Goal: Information Seeking & Learning: Learn about a topic

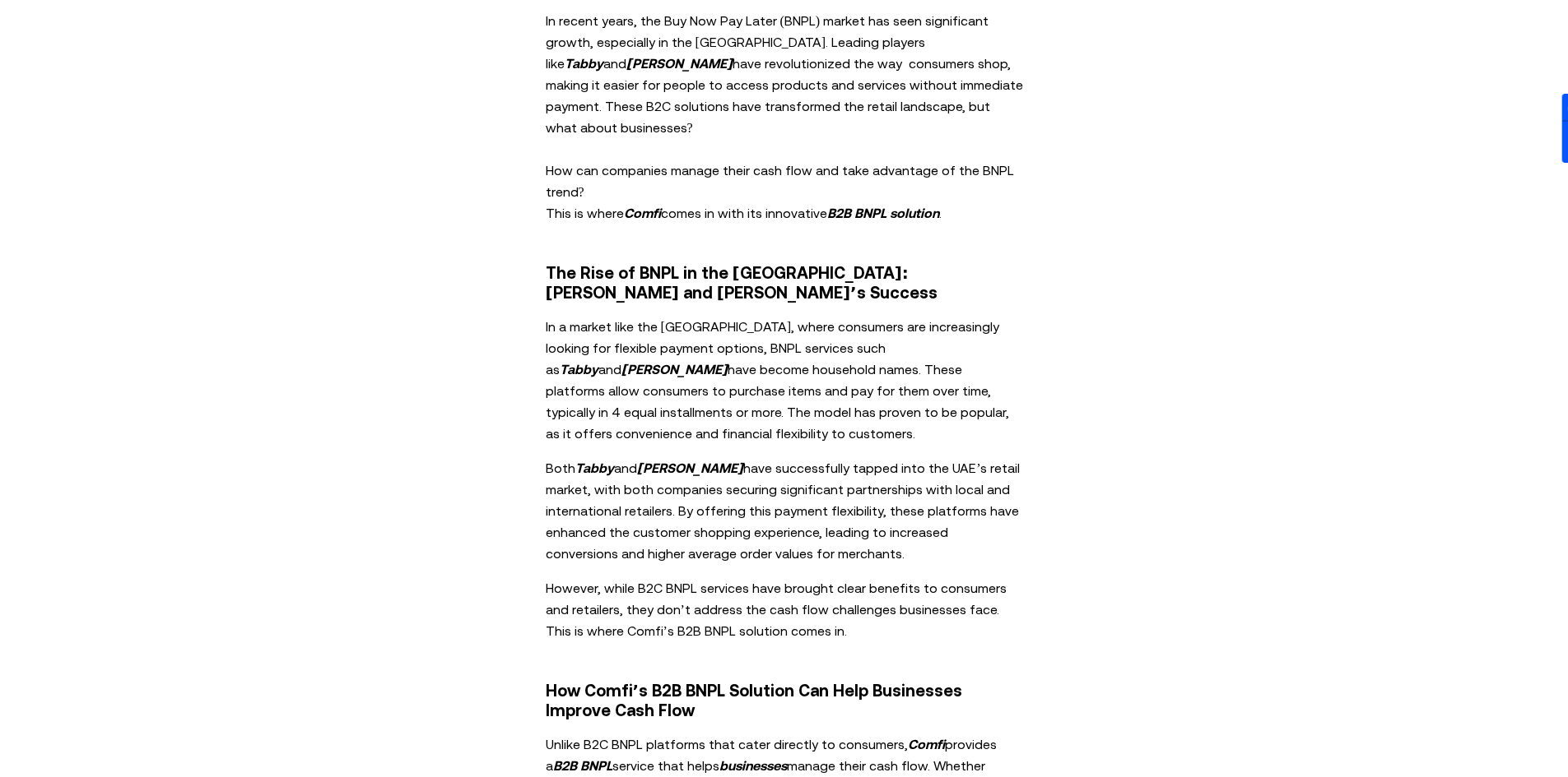
scroll to position [905, 0]
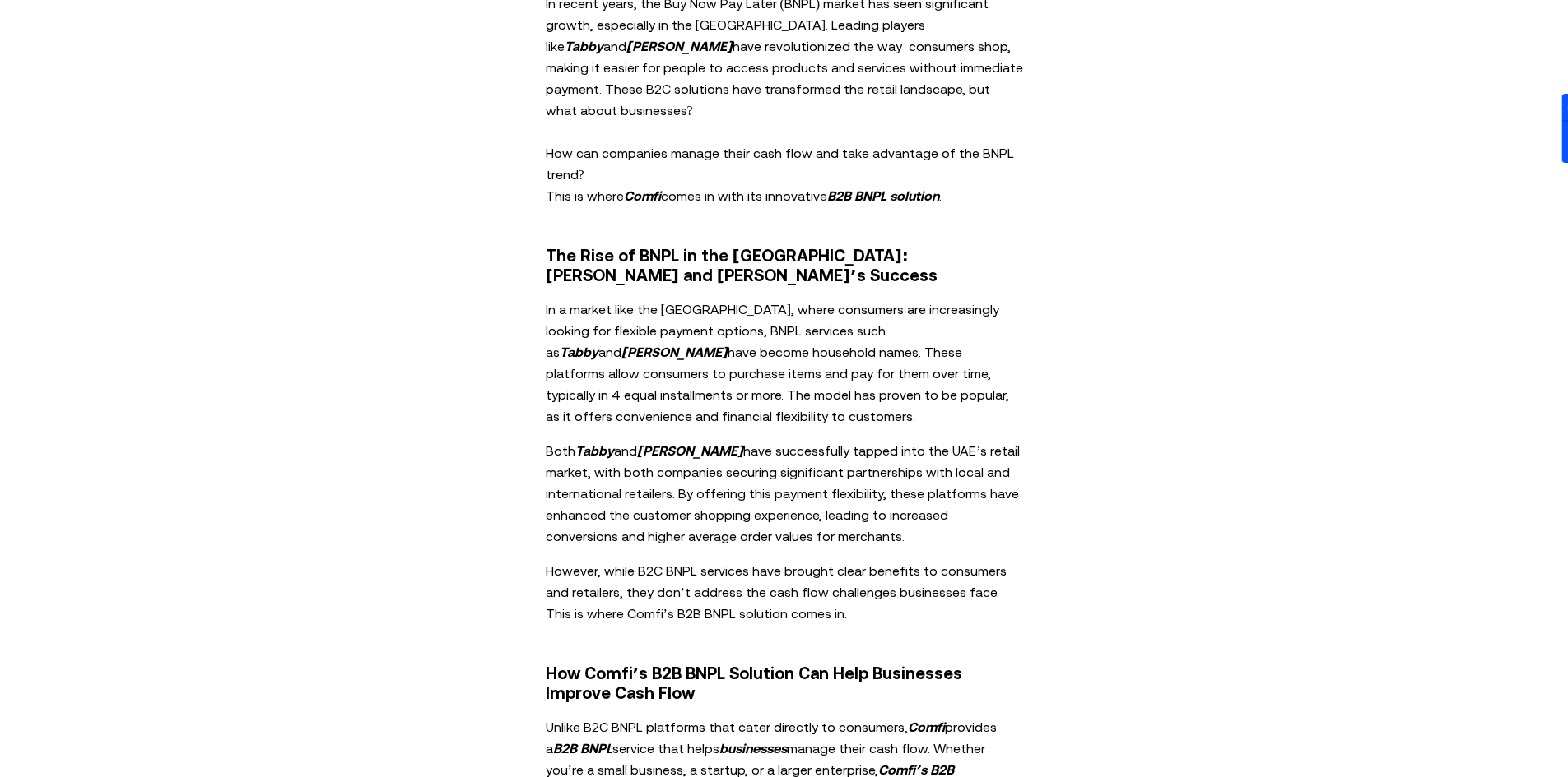
drag, startPoint x: 566, startPoint y: 264, endPoint x: 516, endPoint y: 264, distance: 50.0
drag, startPoint x: 520, startPoint y: 263, endPoint x: 444, endPoint y: 289, distance: 80.3
drag, startPoint x: 442, startPoint y: 289, endPoint x: 390, endPoint y: 299, distance: 53.0
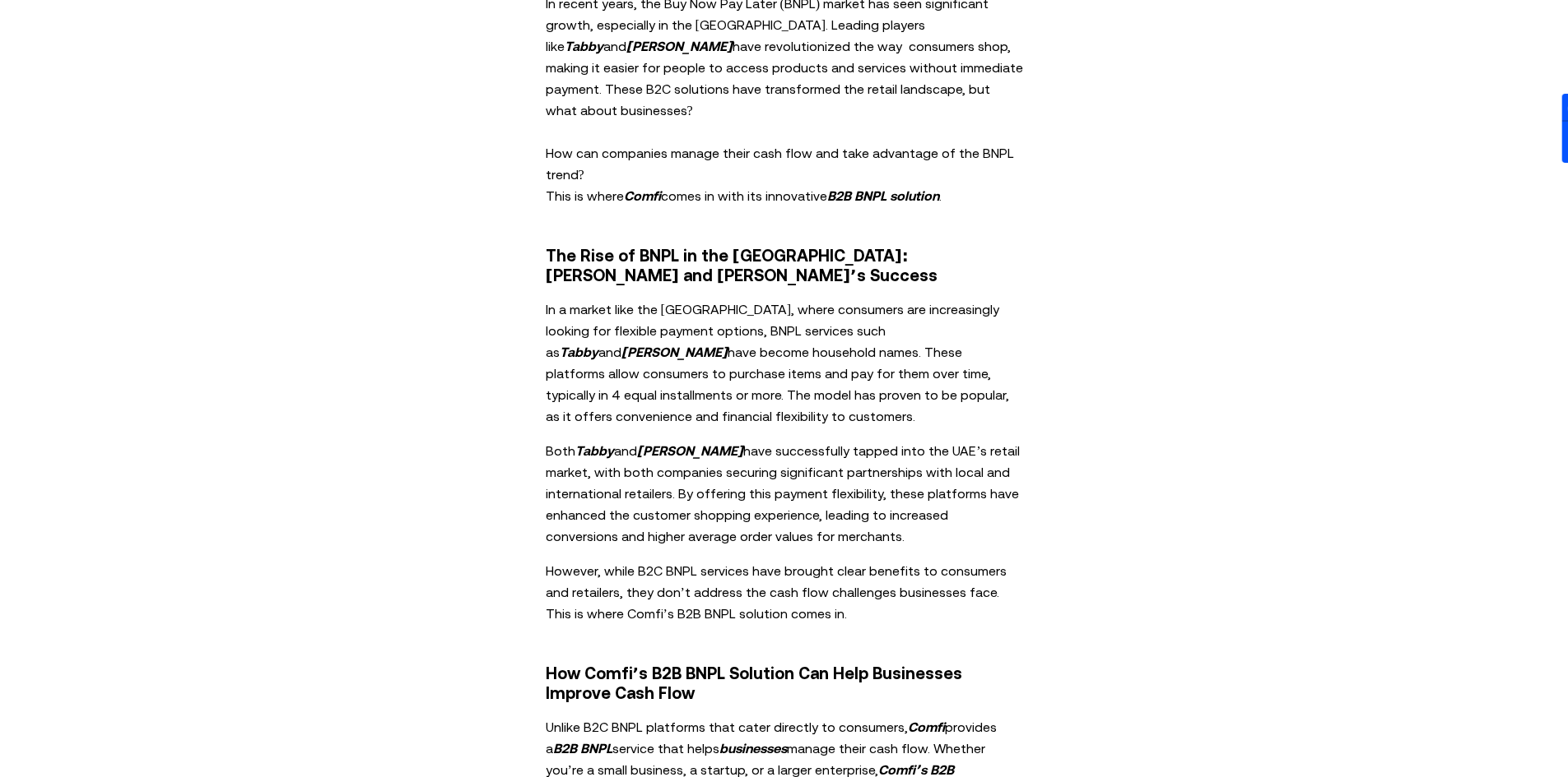
drag, startPoint x: 390, startPoint y: 299, endPoint x: 533, endPoint y: 266, distance: 146.8
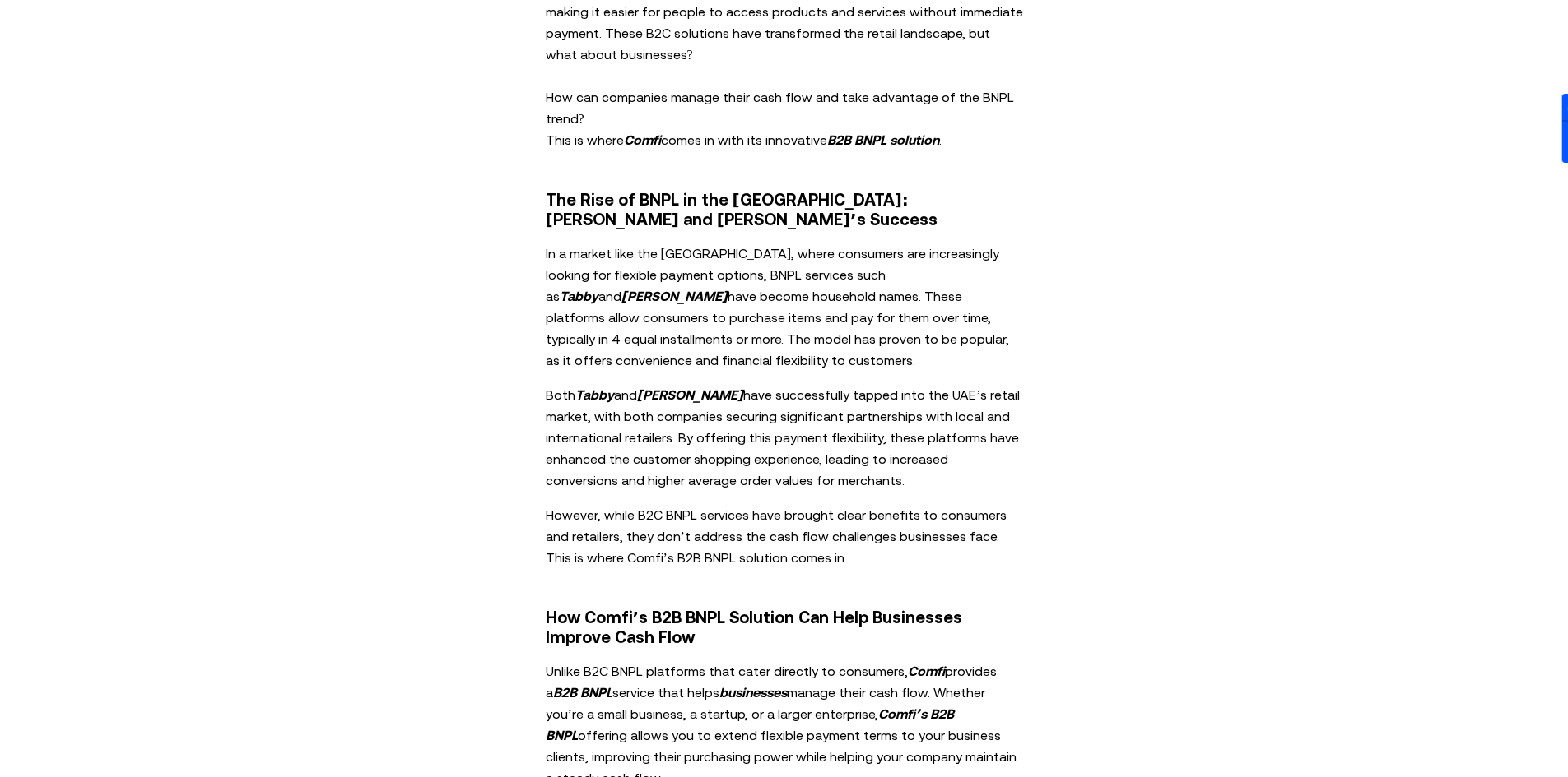
scroll to position [987, 0]
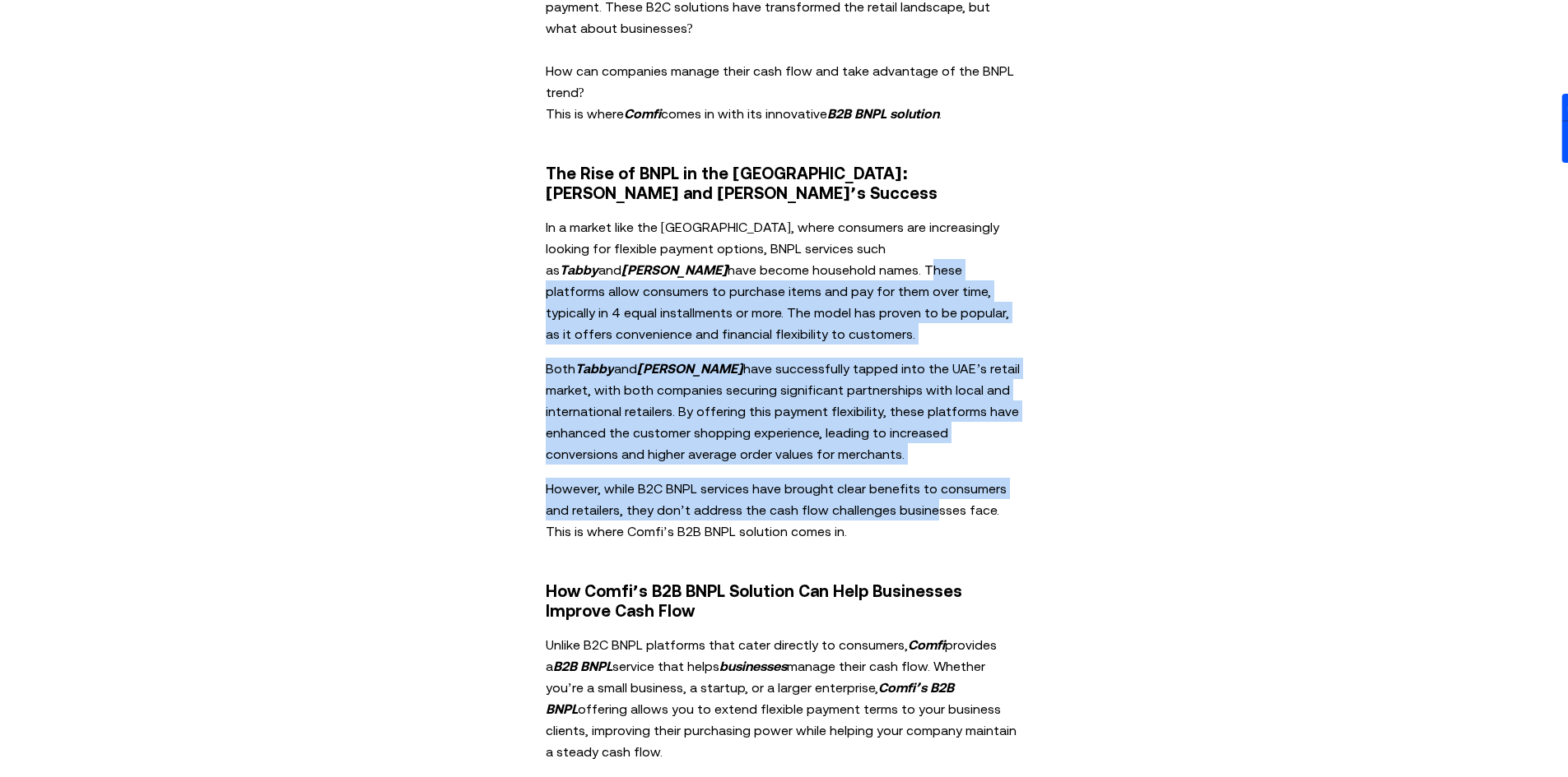
drag, startPoint x: 667, startPoint y: 225, endPoint x: 902, endPoint y: 476, distance: 343.8
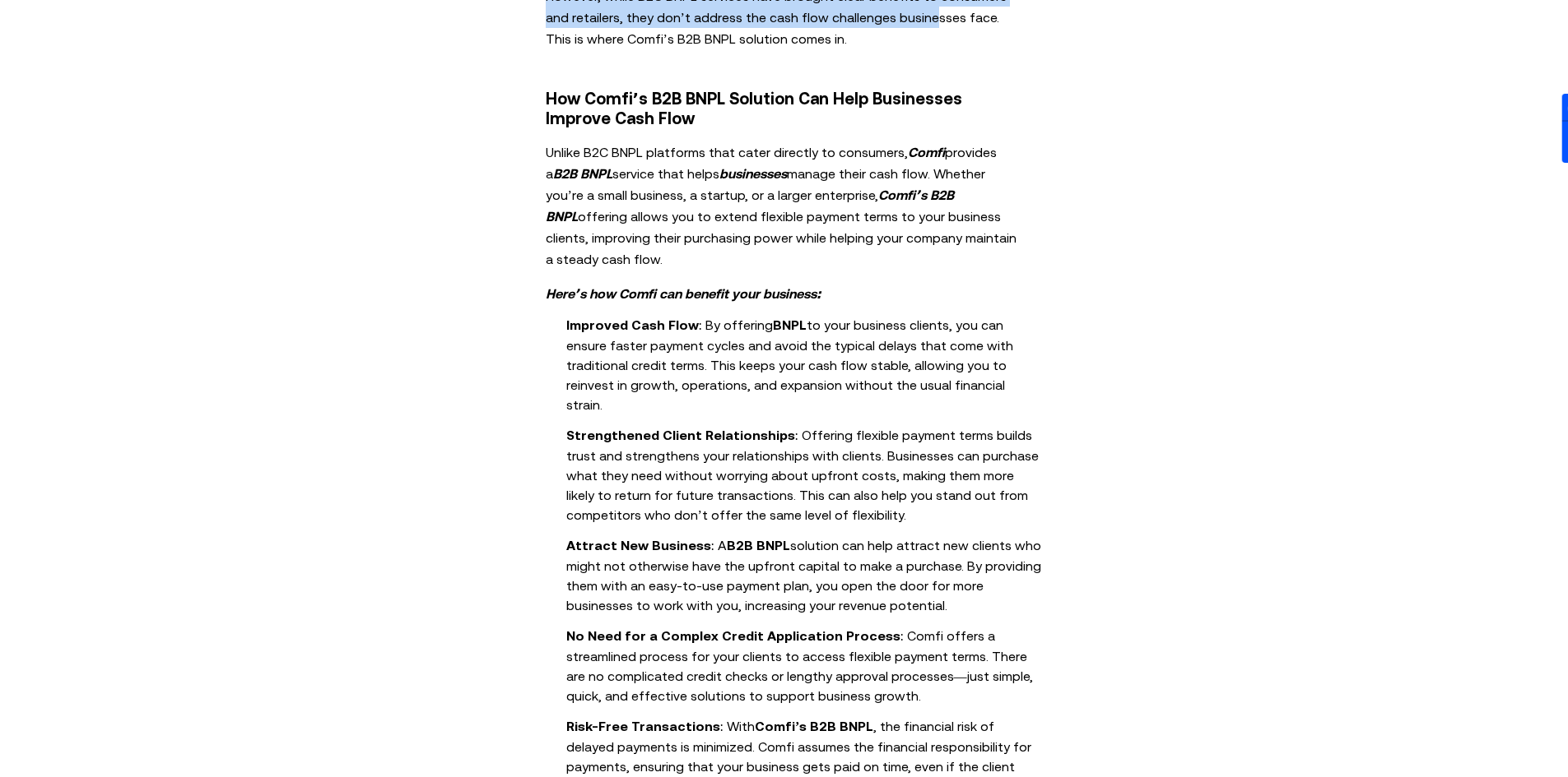
scroll to position [1481, 0]
drag, startPoint x: 855, startPoint y: 371, endPoint x: 841, endPoint y: 370, distance: 14.0
click at [841, 424] on li "Strengthened Client Relationships : Offering flexible payment terms builds trus…" at bounding box center [806, 474] width 478 height 100
click at [829, 424] on li "Strengthened Client Relationships : Offering flexible payment terms builds trus…" at bounding box center [806, 474] width 478 height 100
drag, startPoint x: 827, startPoint y: 371, endPoint x: 806, endPoint y: 370, distance: 21.0
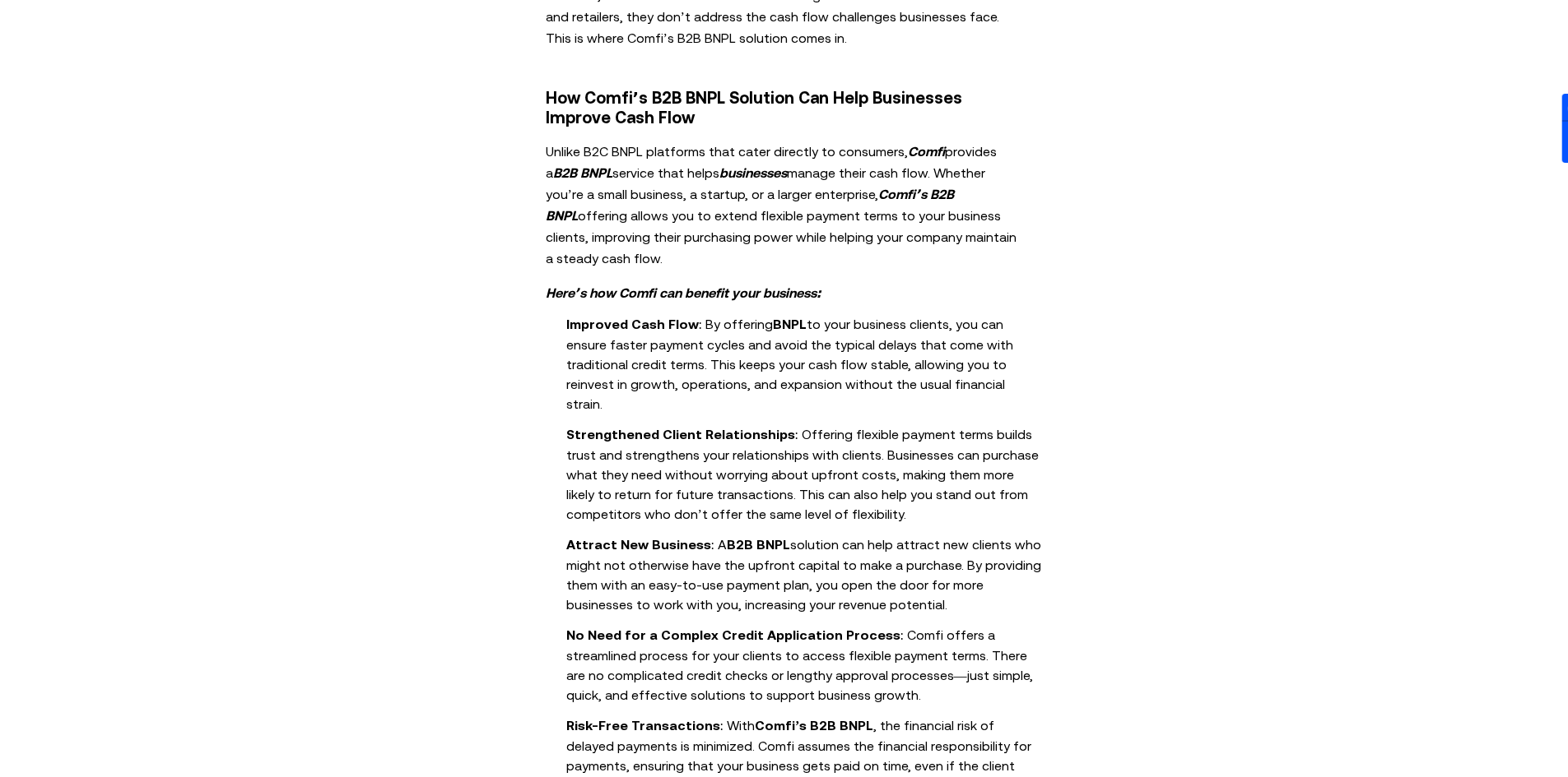
drag, startPoint x: 806, startPoint y: 370, endPoint x: 797, endPoint y: 372, distance: 9.2
click at [796, 424] on li "Strengthened Client Relationships : Offering flexible payment terms builds trus…" at bounding box center [806, 474] width 478 height 100
drag, startPoint x: 850, startPoint y: 364, endPoint x: 895, endPoint y: 520, distance: 162.4
click at [895, 520] on ol "Improved Cash Flow : By offering BNPL to your business clients, you can ensure …" at bounding box center [784, 554] width 642 height 482
click at [895, 534] on li "Attract New Business : A B2B BNPL solution can help attract new clients who mig…" at bounding box center [806, 574] width 478 height 81
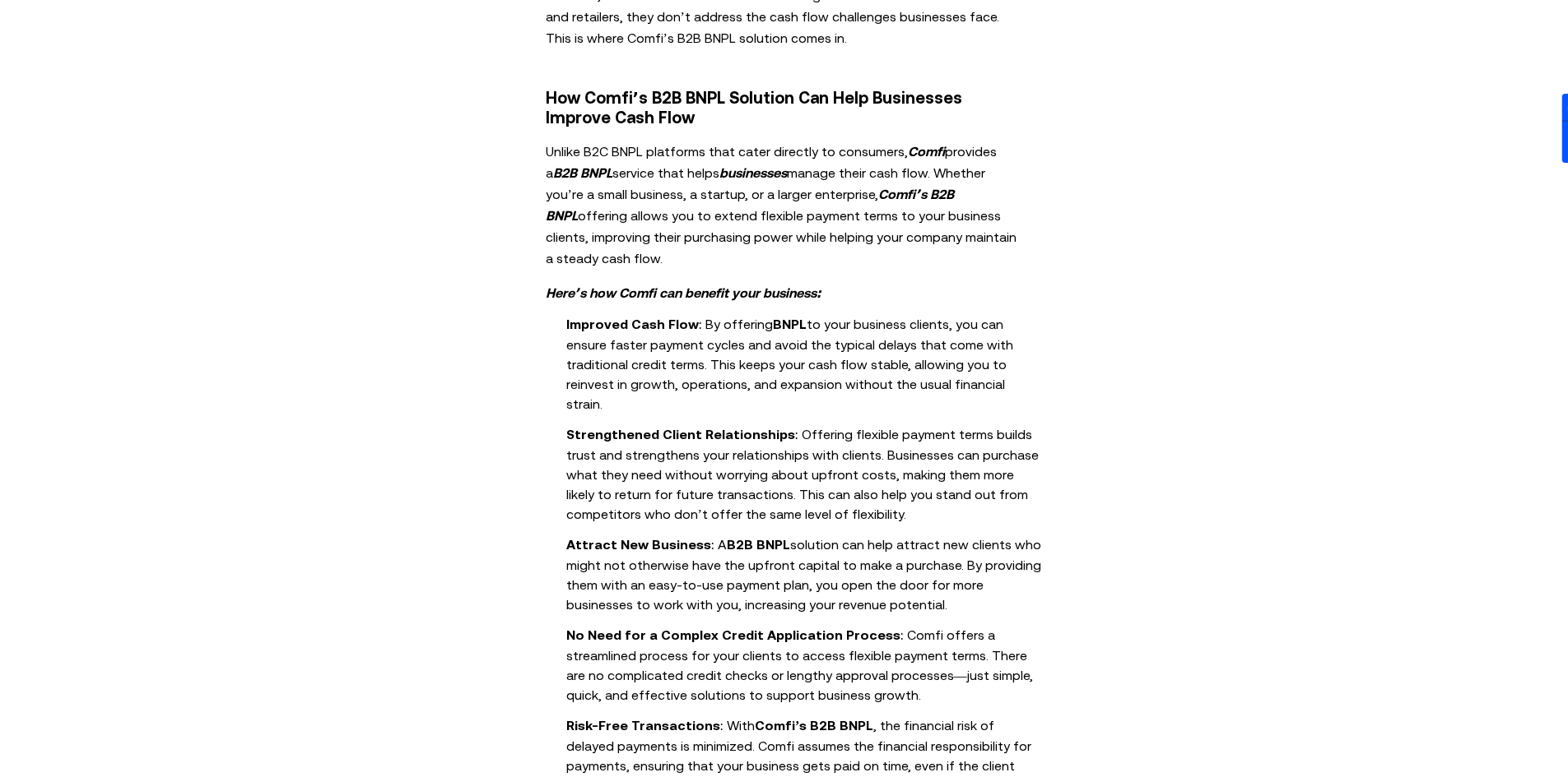
drag, startPoint x: 893, startPoint y: 515, endPoint x: 571, endPoint y: 462, distance: 326.3
click at [571, 462] on ol "Improved Cash Flow : By offering BNPL to your business clients, you can ensure …" at bounding box center [784, 554] width 642 height 482
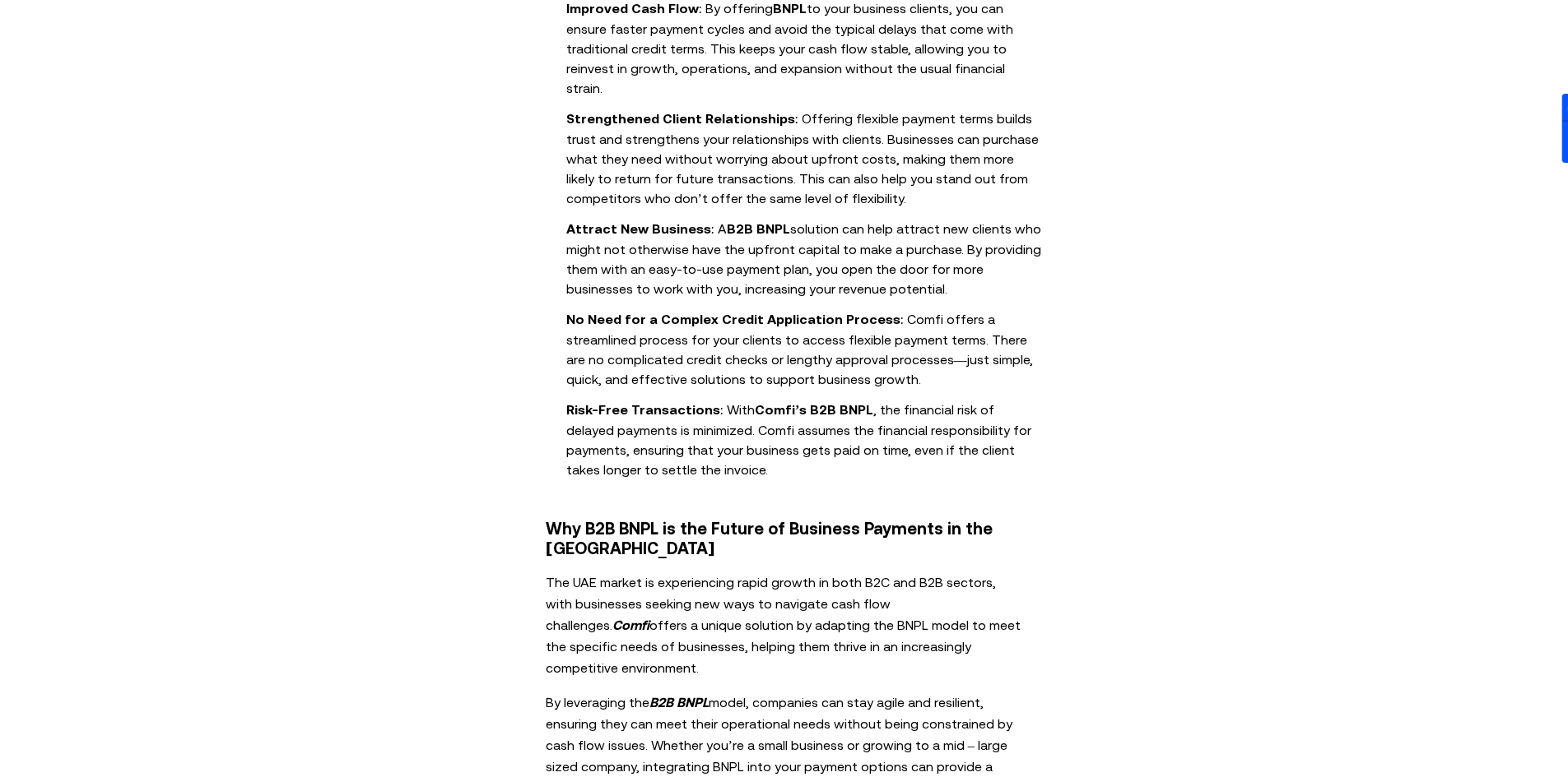
scroll to position [1892, 0]
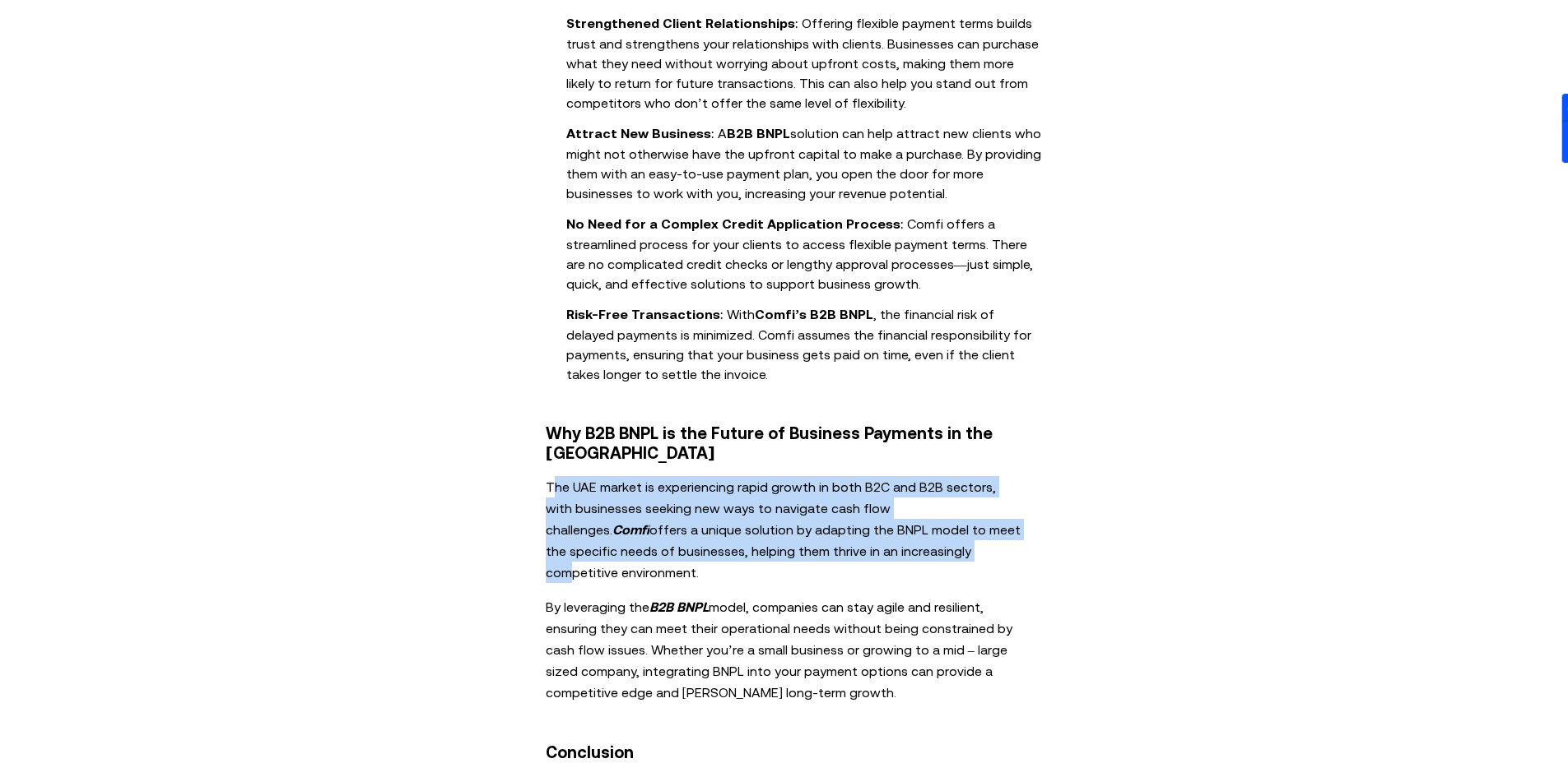
drag, startPoint x: 562, startPoint y: 389, endPoint x: 871, endPoint y: 444, distance: 313.9
click at [871, 476] on p "The UAE market is experiencing rapid growth in both B2C and B2B sectors, with b…" at bounding box center [785, 530] width 478 height 107
drag, startPoint x: 832, startPoint y: 440, endPoint x: 822, endPoint y: 441, distance: 10.0
drag, startPoint x: 822, startPoint y: 441, endPoint x: 762, endPoint y: 431, distance: 60.8
drag, startPoint x: 762, startPoint y: 431, endPoint x: 715, endPoint y: 426, distance: 47.3
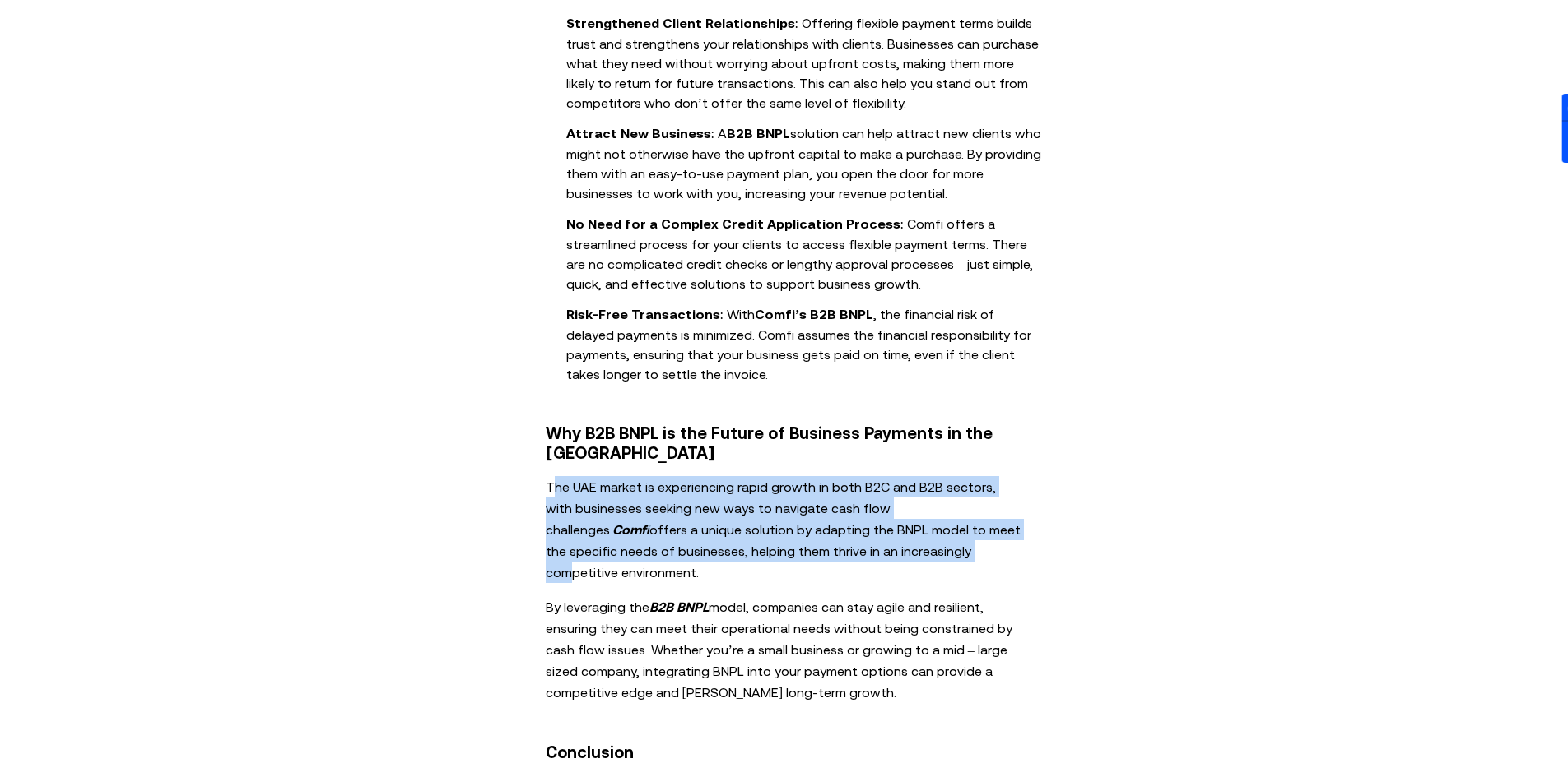
click at [744, 476] on p "The UAE market is experiencing rapid growth in both B2C and B2B sectors, with b…" at bounding box center [785, 530] width 478 height 107
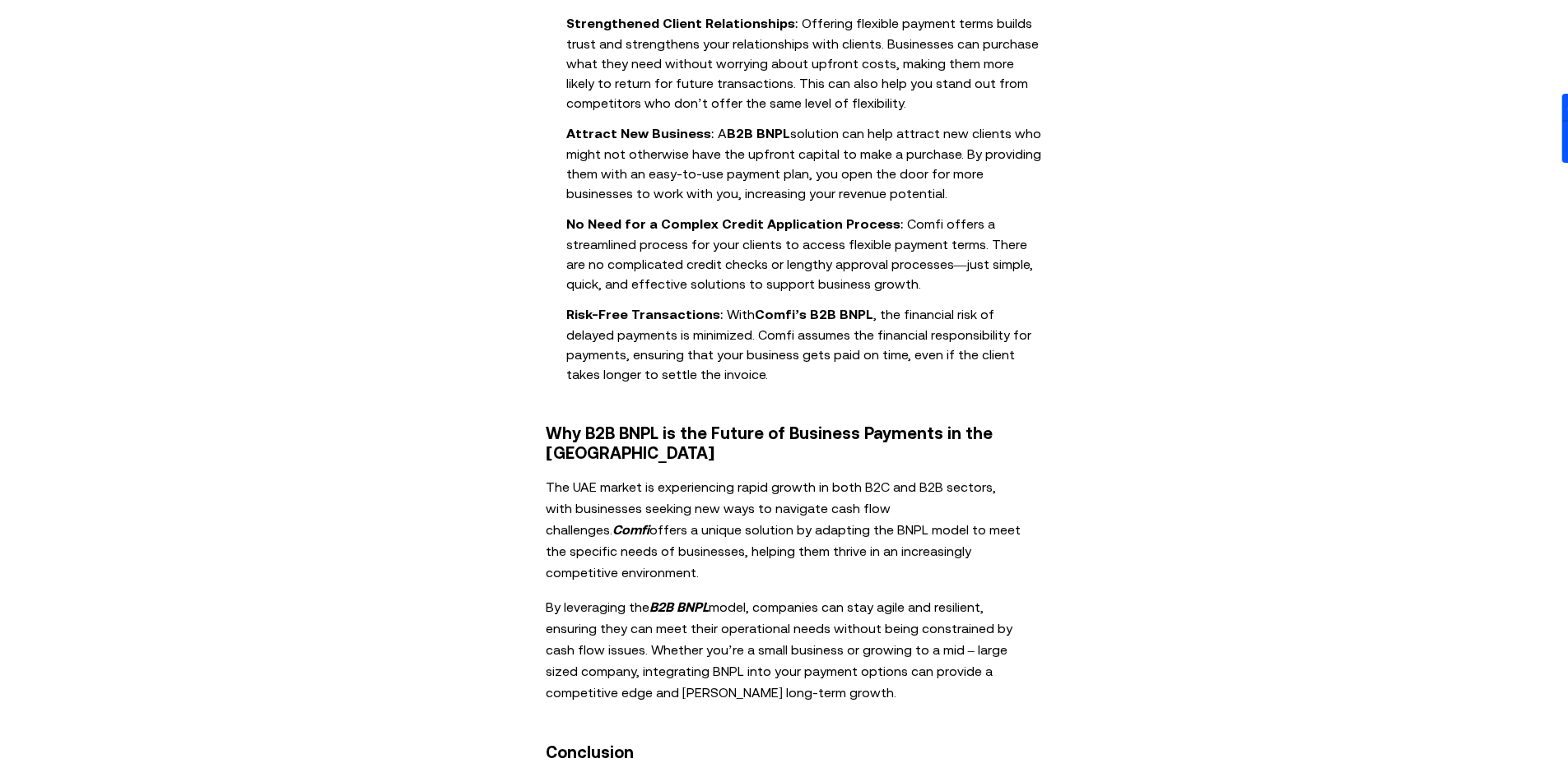
click at [669, 476] on p "The UAE market is experiencing rapid growth in both B2C and B2B sectors, with b…" at bounding box center [785, 530] width 478 height 107
drag, startPoint x: 653, startPoint y: 445, endPoint x: 614, endPoint y: 457, distance: 40.8
drag, startPoint x: 614, startPoint y: 457, endPoint x: 599, endPoint y: 482, distance: 29.2
click at [599, 596] on p "By leveraging the B2B BNPL model, companies can stay agile and resilient, ensur…" at bounding box center [785, 650] width 478 height 107
drag, startPoint x: 626, startPoint y: 502, endPoint x: 571, endPoint y: 516, distance: 56.8
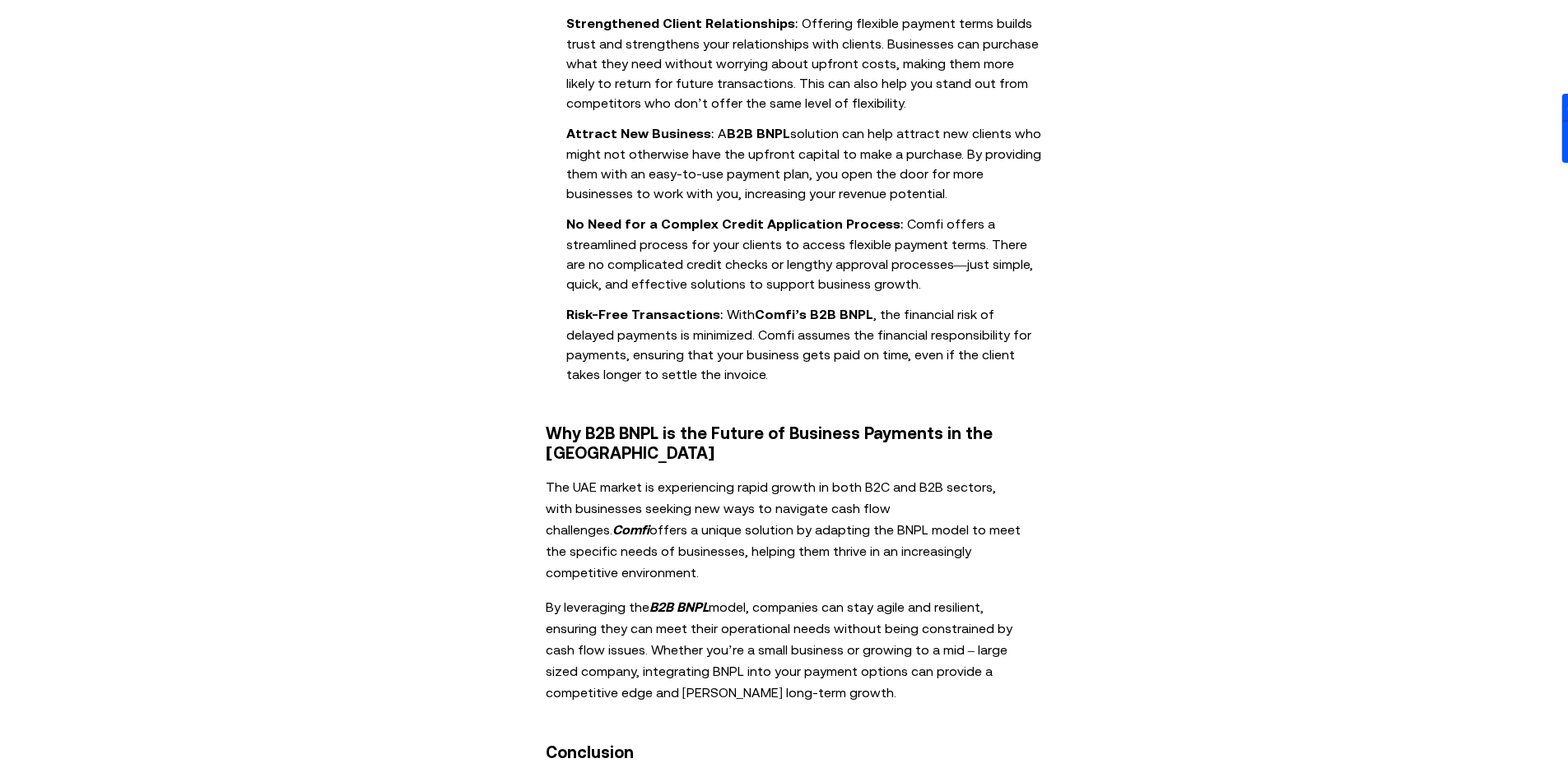
click at [571, 596] on p "By leveraging the B2B BNPL model, companies can stay agile and resilient, ensur…" at bounding box center [785, 650] width 478 height 107
drag, startPoint x: 836, startPoint y: 600, endPoint x: 780, endPoint y: 594, distance: 56.3
click at [777, 596] on p "By leveraging the B2B BNPL model, companies can stay agile and resilient, ensur…" at bounding box center [785, 650] width 478 height 107
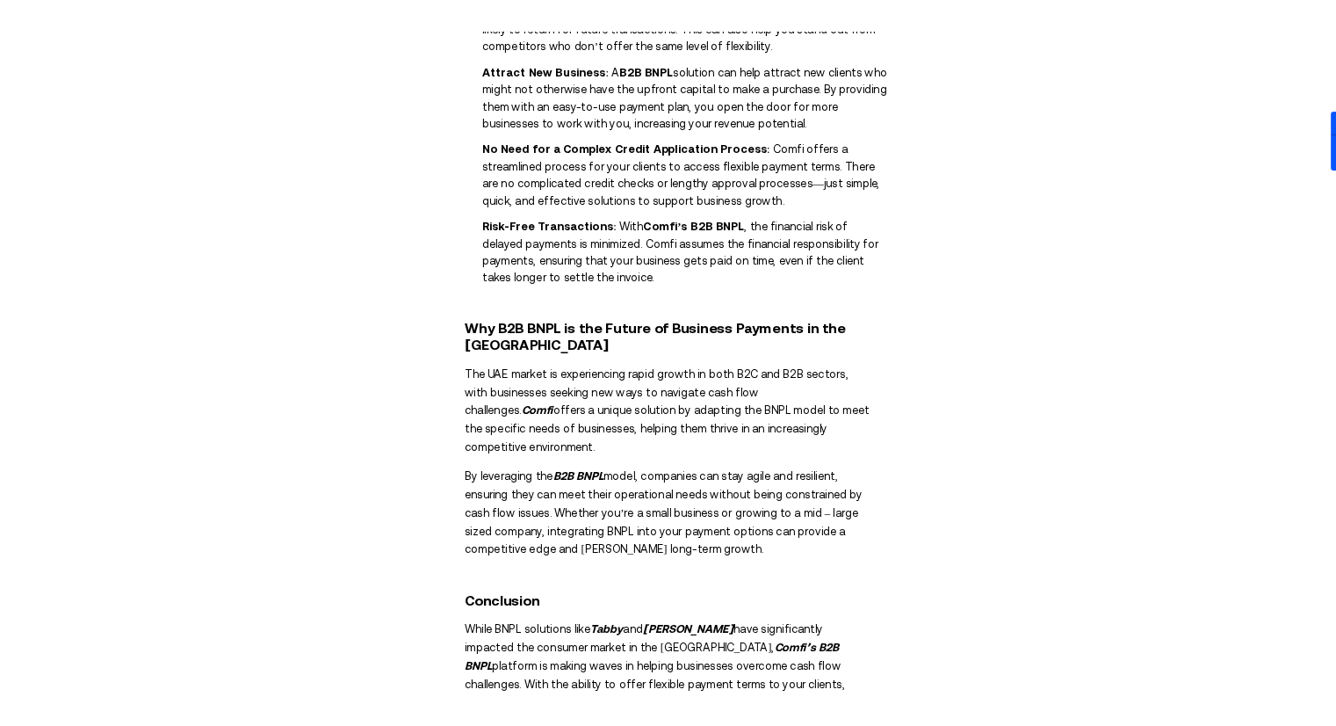
scroll to position [2285, 0]
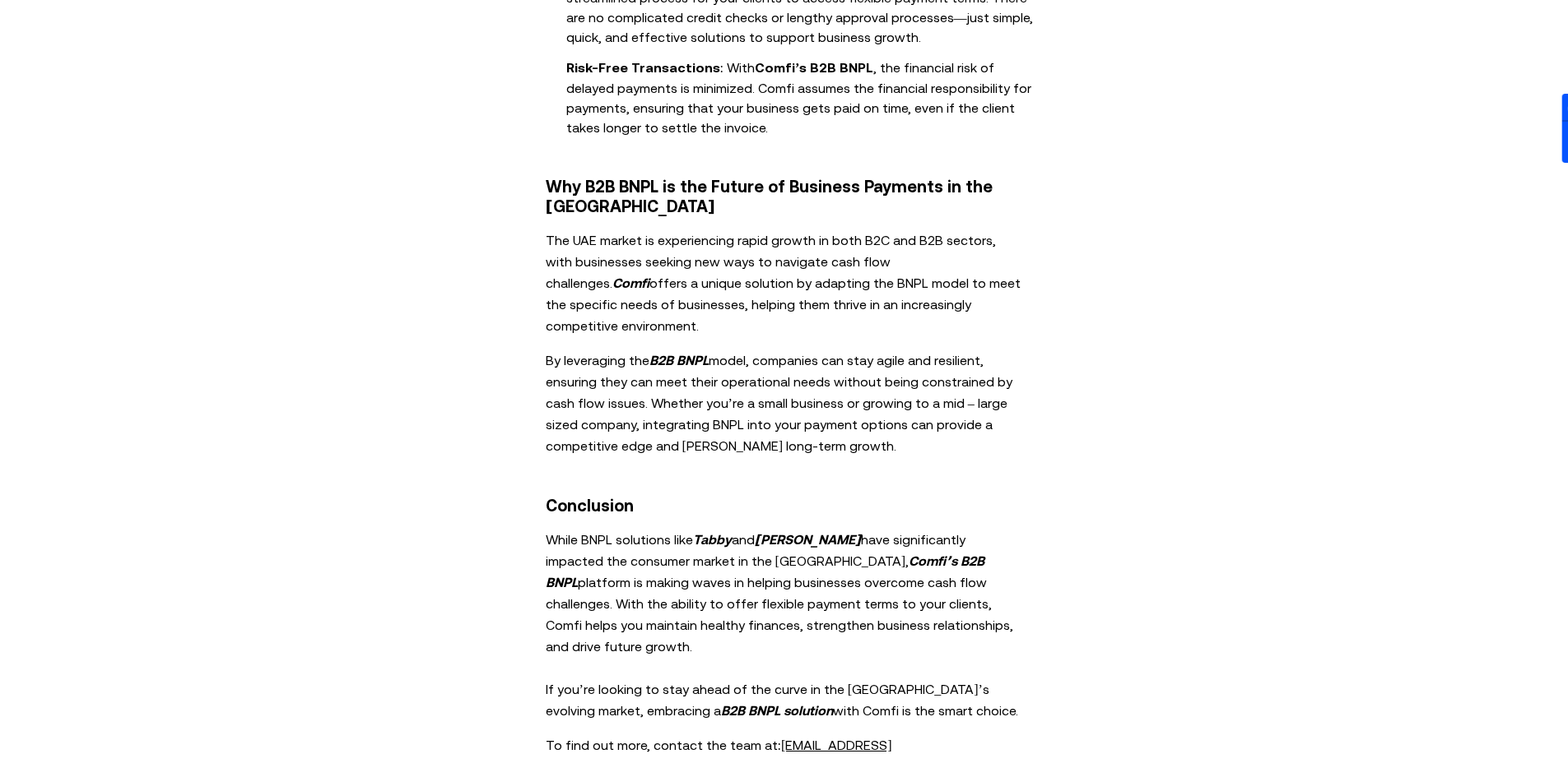
click at [692, 529] on p "While BNPL solutions like Tabby and [PERSON_NAME] have significantly impacted t…" at bounding box center [785, 625] width 478 height 193
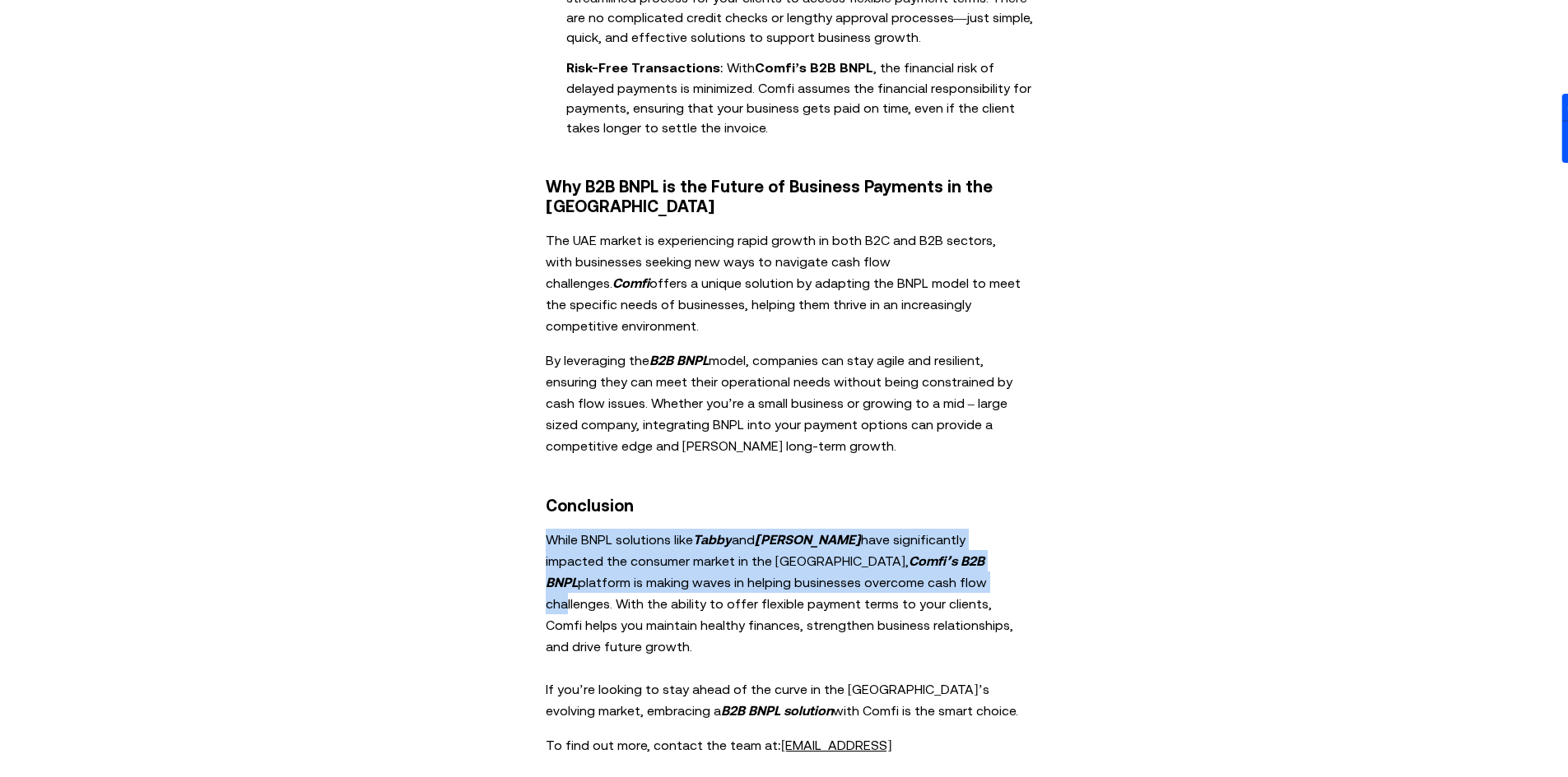
drag, startPoint x: 533, startPoint y: 421, endPoint x: 877, endPoint y: 447, distance: 345.0
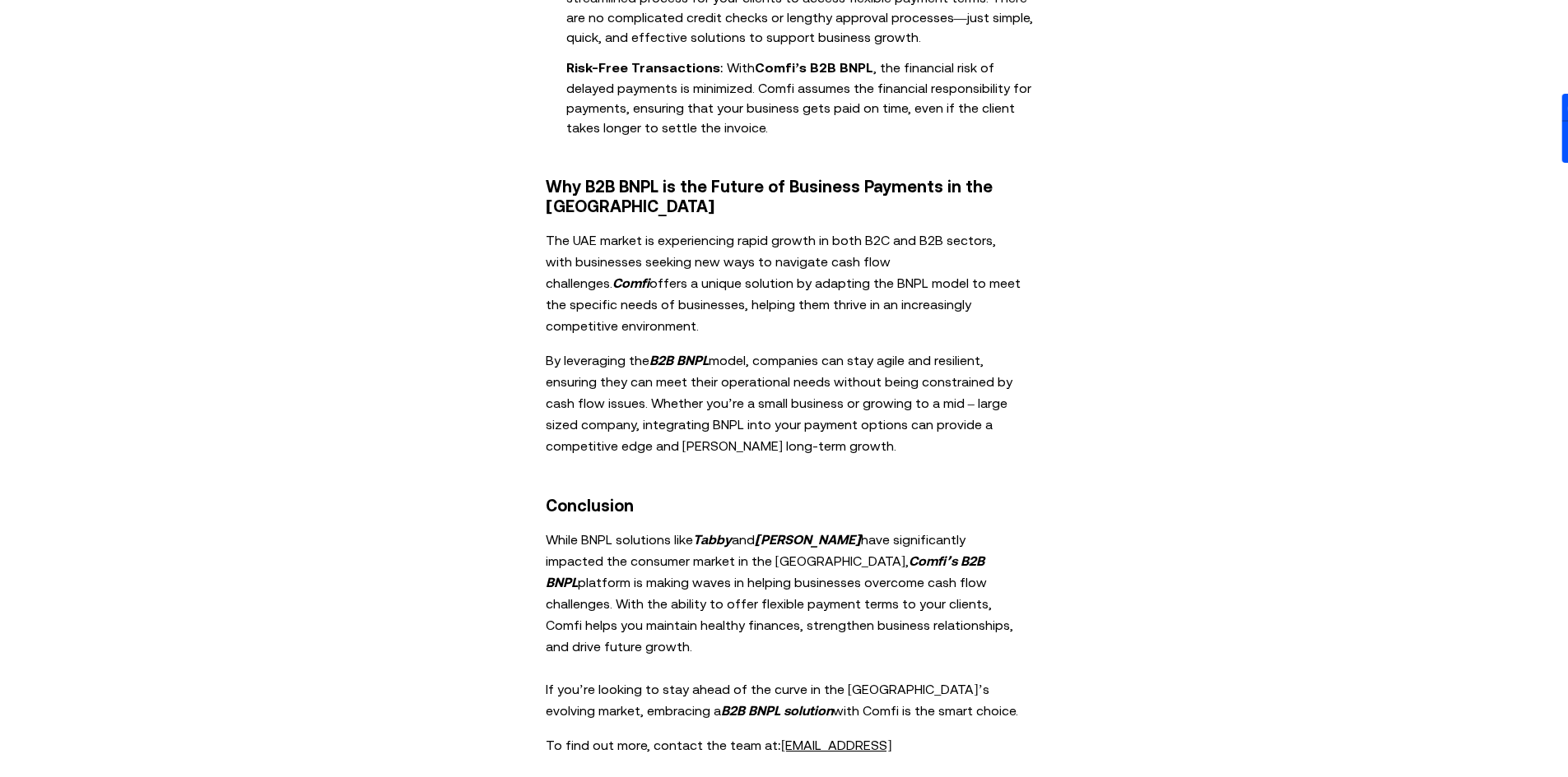
click at [877, 529] on p "While BNPL solutions like Tabby and [PERSON_NAME] have significantly impacted t…" at bounding box center [785, 625] width 478 height 193
drag, startPoint x: 859, startPoint y: 457, endPoint x: 767, endPoint y: 479, distance: 94.6
click at [767, 529] on p "While BNPL solutions like Tabby and [PERSON_NAME] have significantly impacted t…" at bounding box center [785, 625] width 478 height 193
click at [1008, 529] on p "While BNPL solutions like Tabby and [PERSON_NAME] have significantly impacted t…" at bounding box center [785, 625] width 478 height 193
drag, startPoint x: 912, startPoint y: 459, endPoint x: 768, endPoint y: 481, distance: 145.7
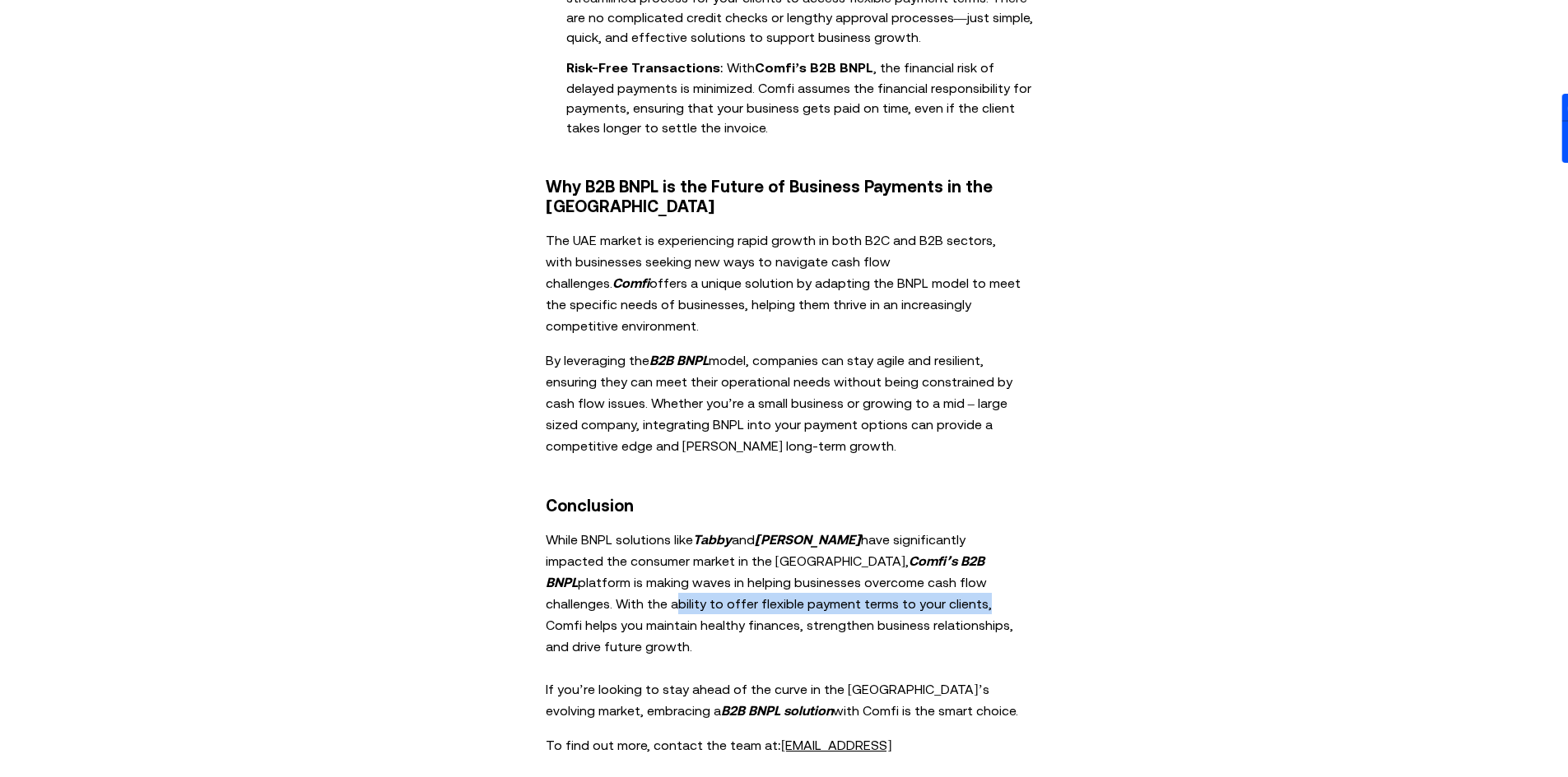
click at [768, 529] on p "While BNPL solutions like Tabby and [PERSON_NAME] have significantly impacted t…" at bounding box center [785, 625] width 478 height 193
